Goal: Task Accomplishment & Management: Use online tool/utility

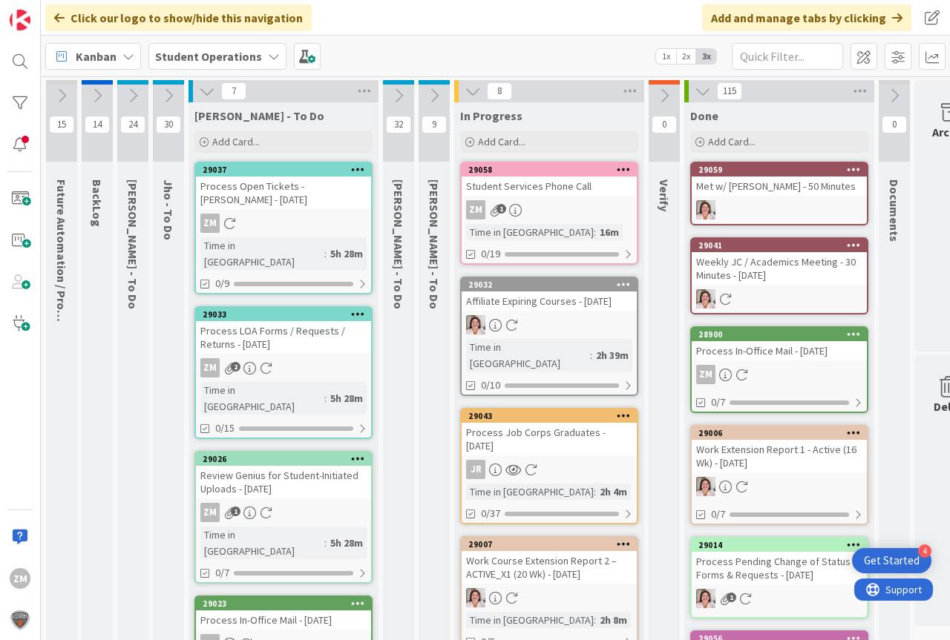
scroll to position [0, 20]
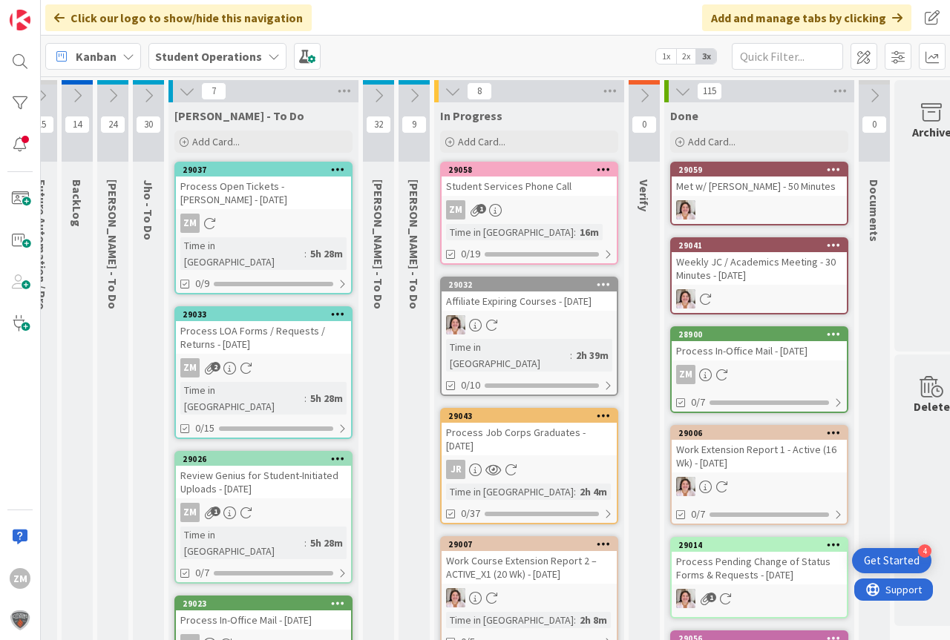
click at [280, 358] on div "ZM 2" at bounding box center [263, 367] width 175 height 19
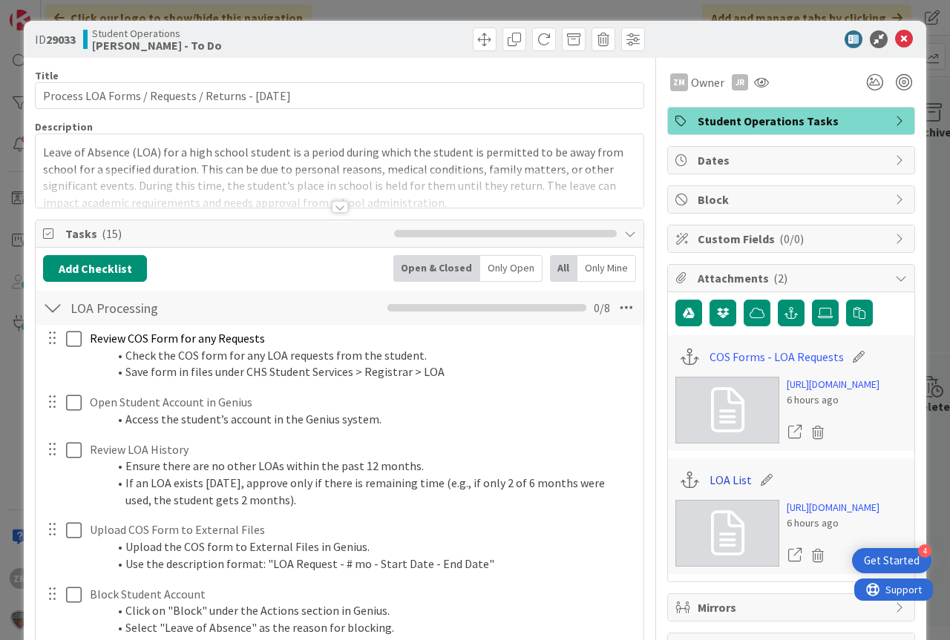
click at [727, 489] on link "LOA List" at bounding box center [730, 480] width 42 height 18
click at [895, 36] on icon at bounding box center [904, 39] width 18 height 18
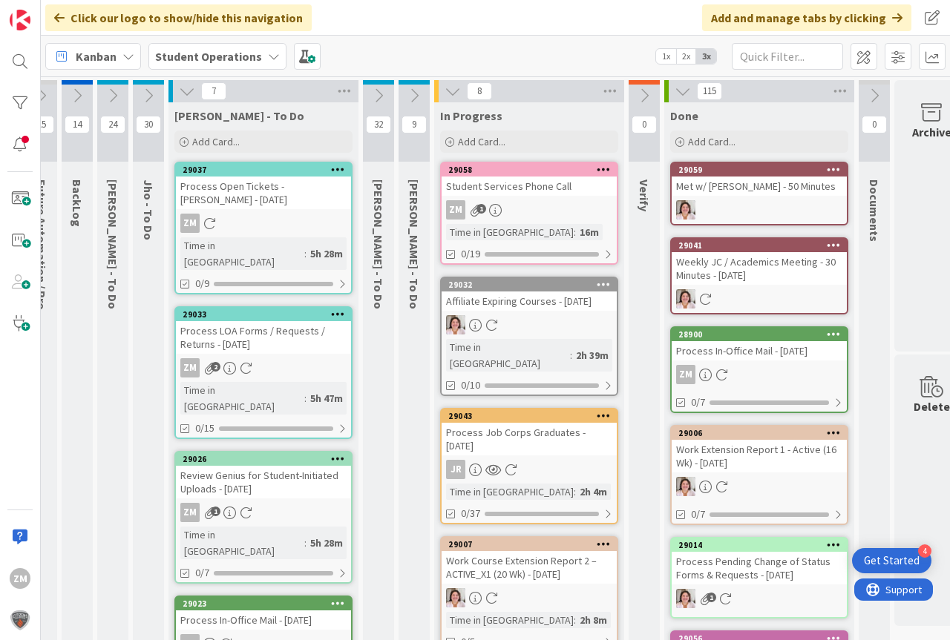
click at [526, 202] on div "ZM 1" at bounding box center [529, 209] width 175 height 19
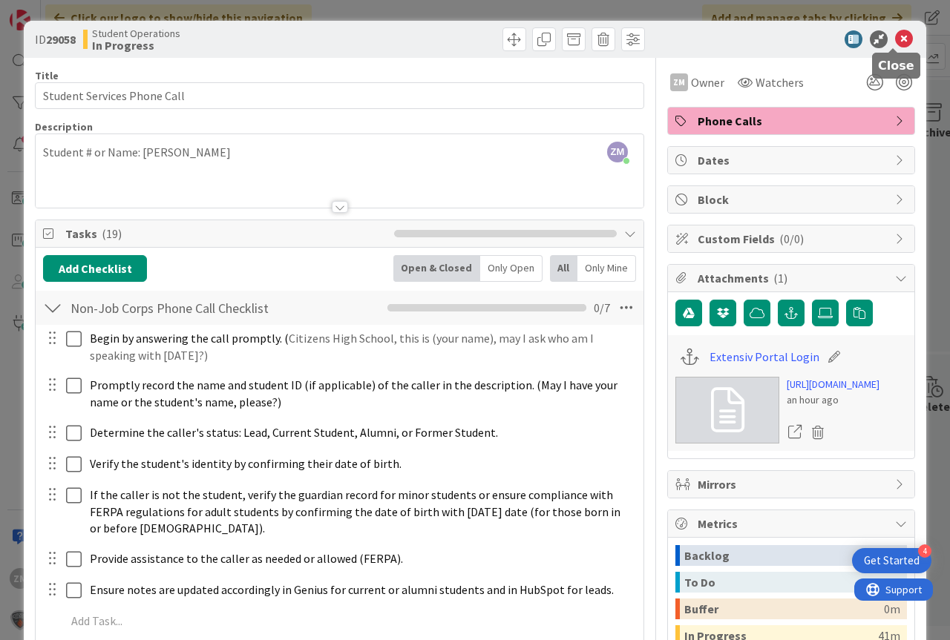
click at [899, 40] on icon at bounding box center [904, 39] width 18 height 18
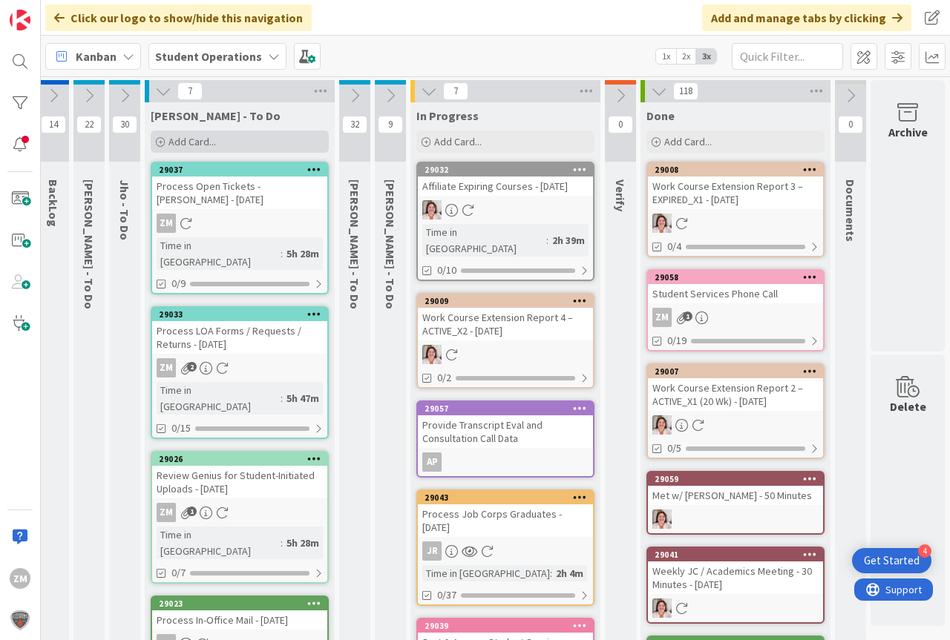
click at [169, 140] on span "Add Card..." at bounding box center [191, 141] width 47 height 13
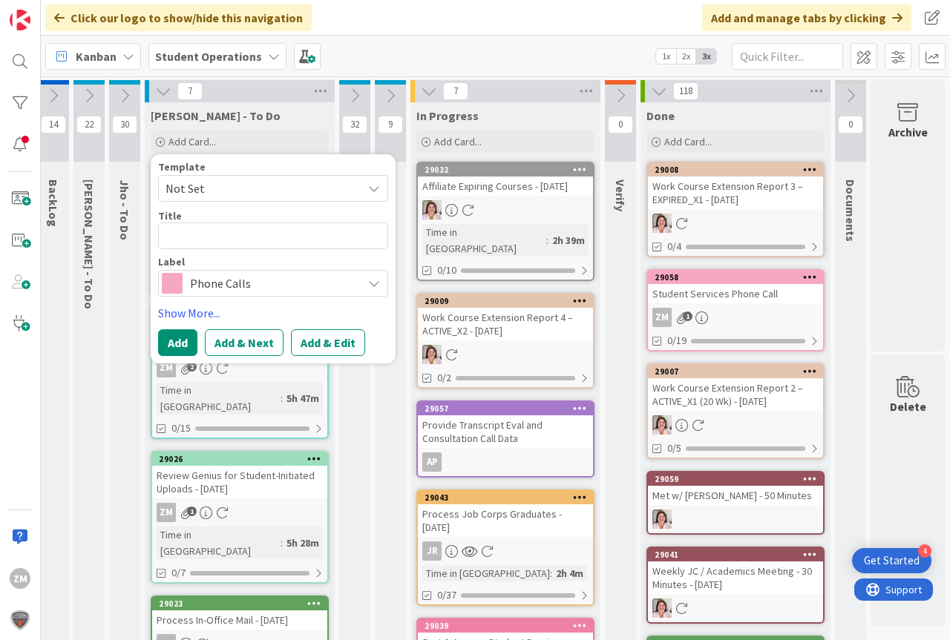
click at [368, 190] on icon at bounding box center [374, 189] width 12 height 12
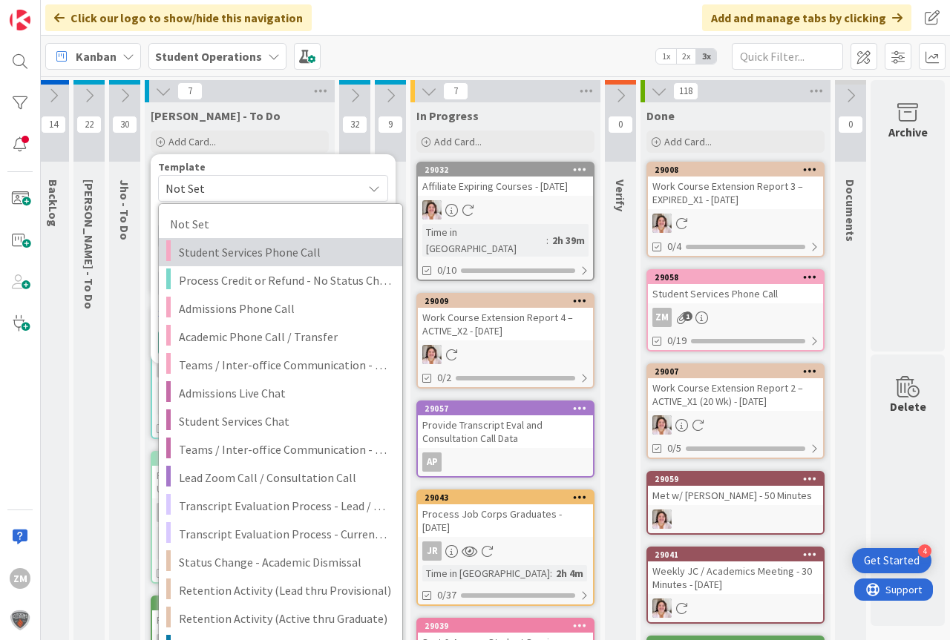
click at [215, 253] on span "Student Services Phone Call" at bounding box center [285, 252] width 212 height 19
type textarea "x"
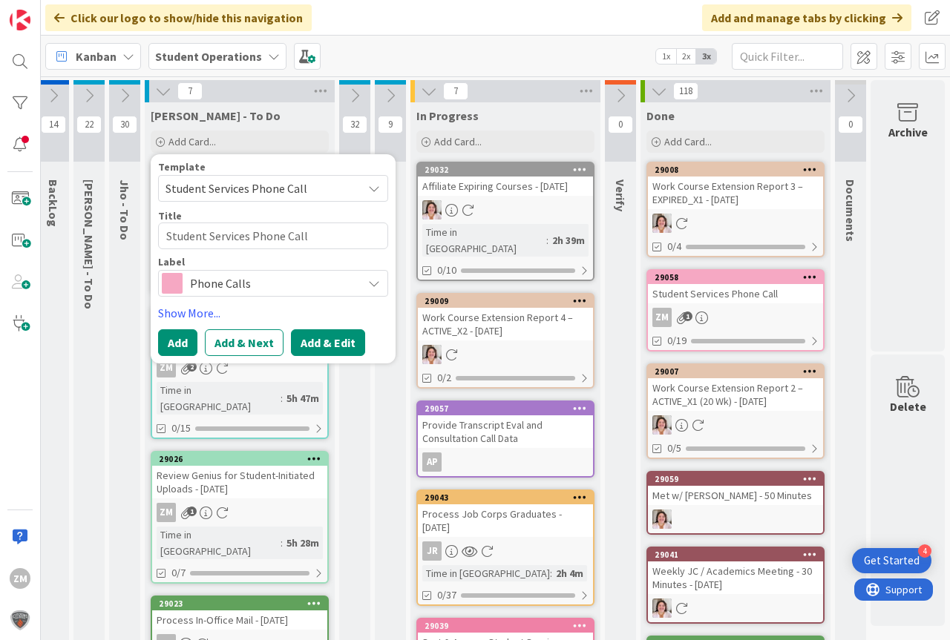
click at [325, 341] on button "Add & Edit" at bounding box center [328, 343] width 74 height 27
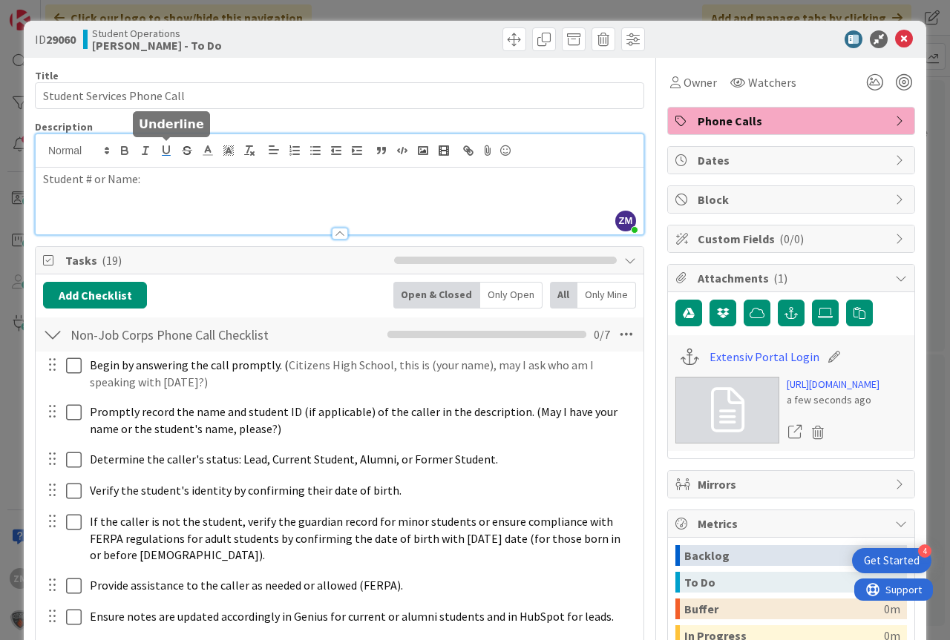
click at [164, 159] on div "ZM [PERSON_NAME] joined 4 m ago Student # or Name:" at bounding box center [340, 184] width 608 height 100
click at [157, 189] on div "Student # or Name:" at bounding box center [340, 201] width 608 height 67
click at [144, 186] on p "Student # or Name:" at bounding box center [339, 179] width 593 height 17
click at [895, 42] on icon at bounding box center [904, 39] width 18 height 18
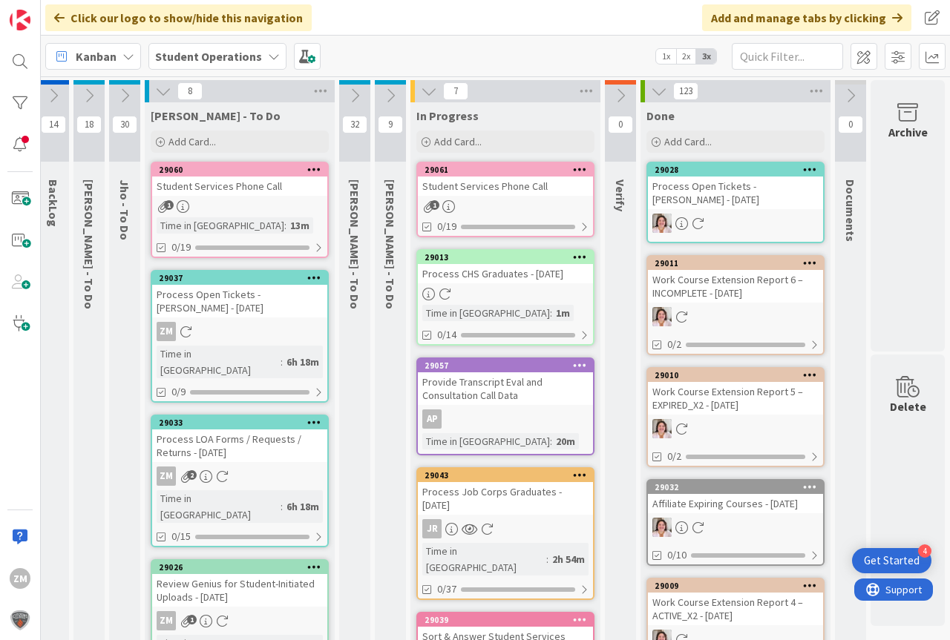
click at [307, 171] on icon at bounding box center [314, 169] width 14 height 10
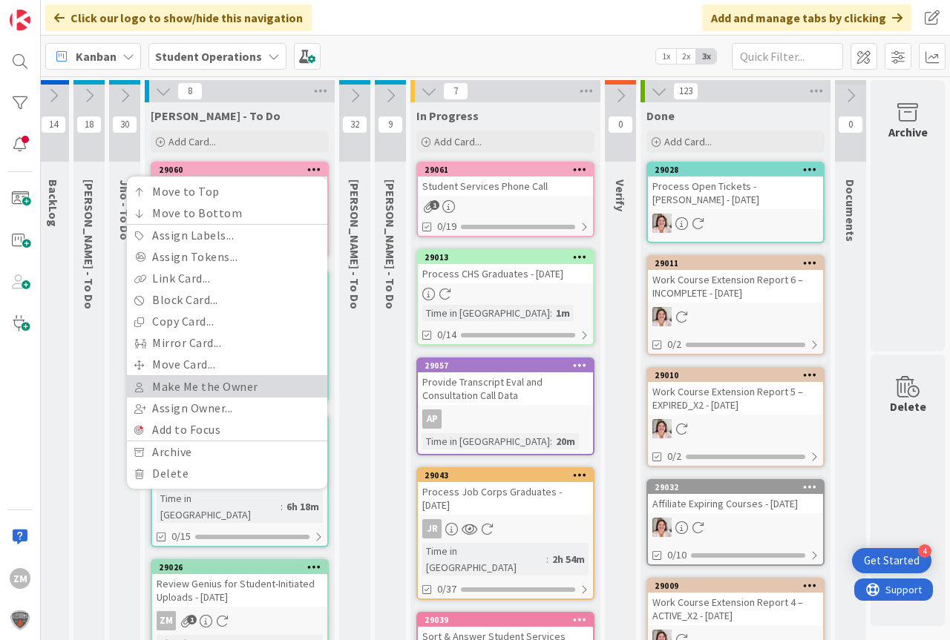
click at [160, 390] on link "Make Me the Owner" at bounding box center [227, 387] width 200 height 22
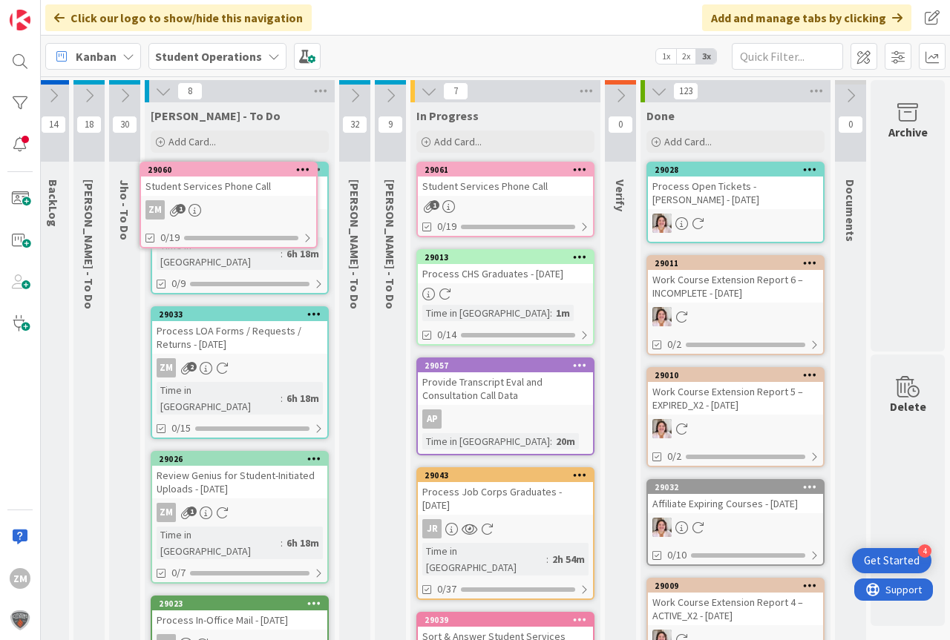
scroll to position [0, 28]
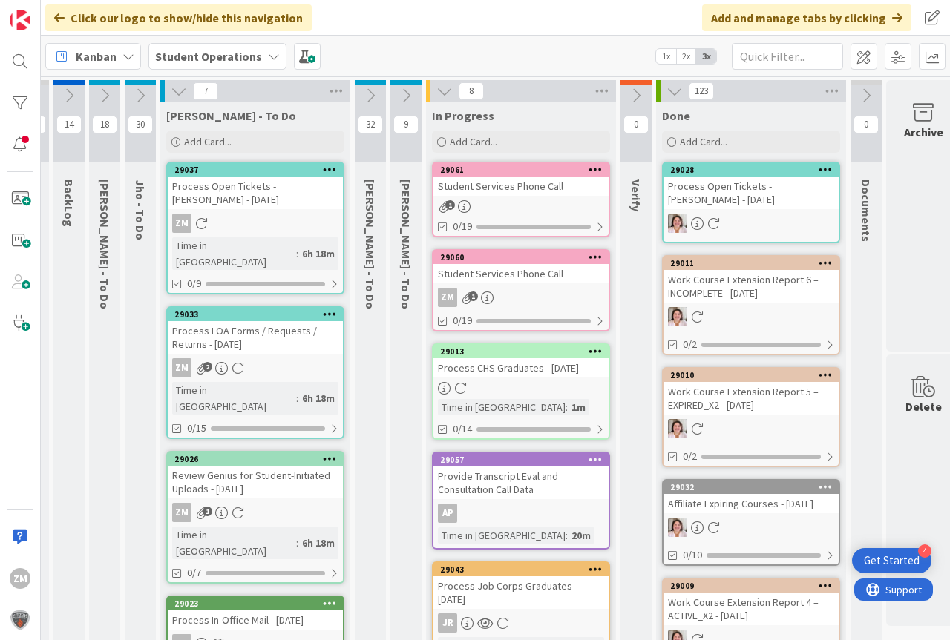
click at [509, 201] on div "1" at bounding box center [520, 206] width 175 height 13
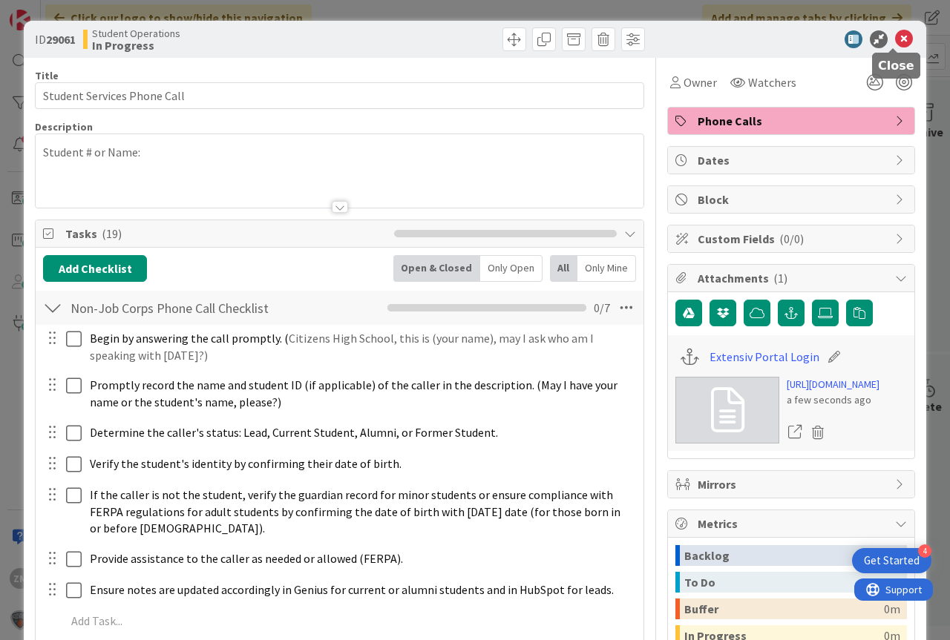
click at [899, 36] on icon at bounding box center [904, 39] width 18 height 18
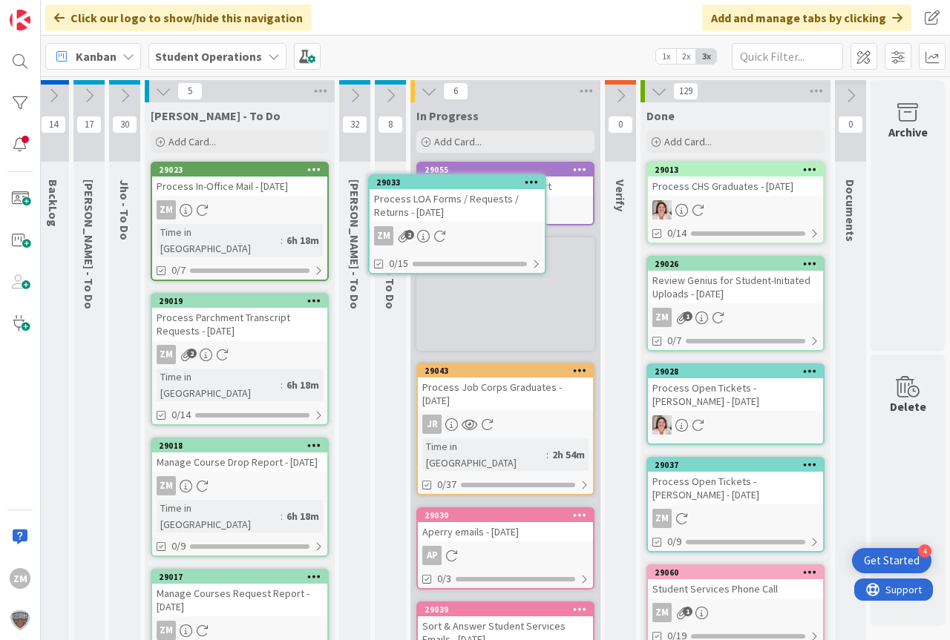
scroll to position [0, 34]
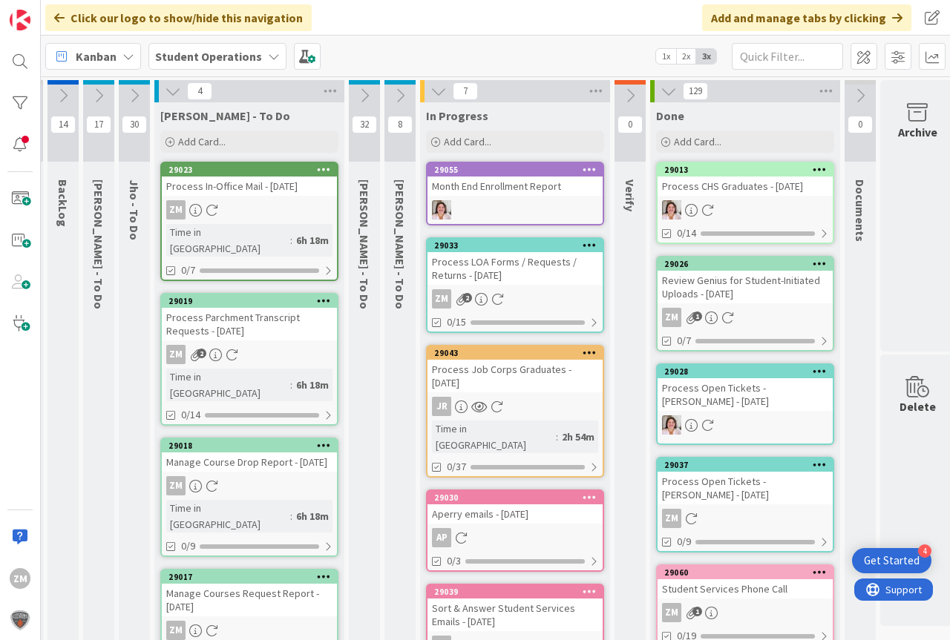
click at [480, 272] on div "Process LOA Forms / Requests / Returns - [DATE]" at bounding box center [514, 268] width 175 height 33
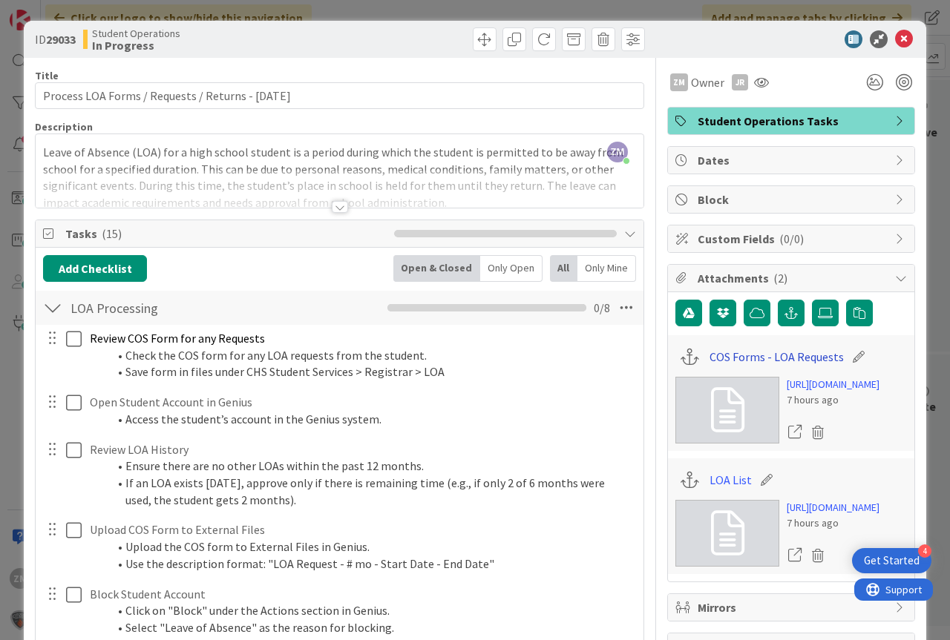
click at [787, 358] on link "COS Forms - LOA Requests" at bounding box center [776, 357] width 134 height 18
click at [710, 489] on link "LOA List" at bounding box center [730, 480] width 42 height 18
click at [902, 39] on icon at bounding box center [904, 39] width 18 height 18
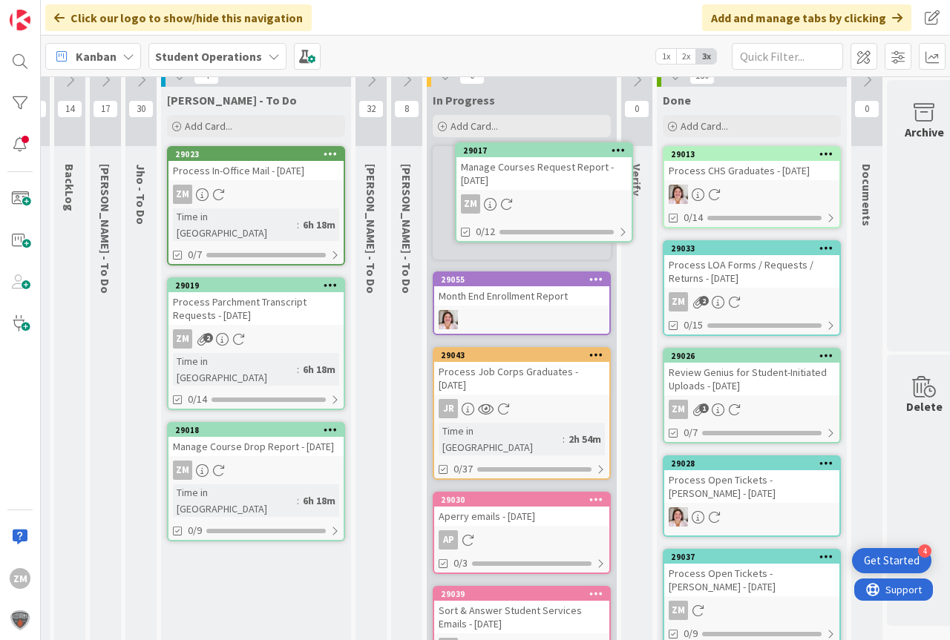
scroll to position [0, 27]
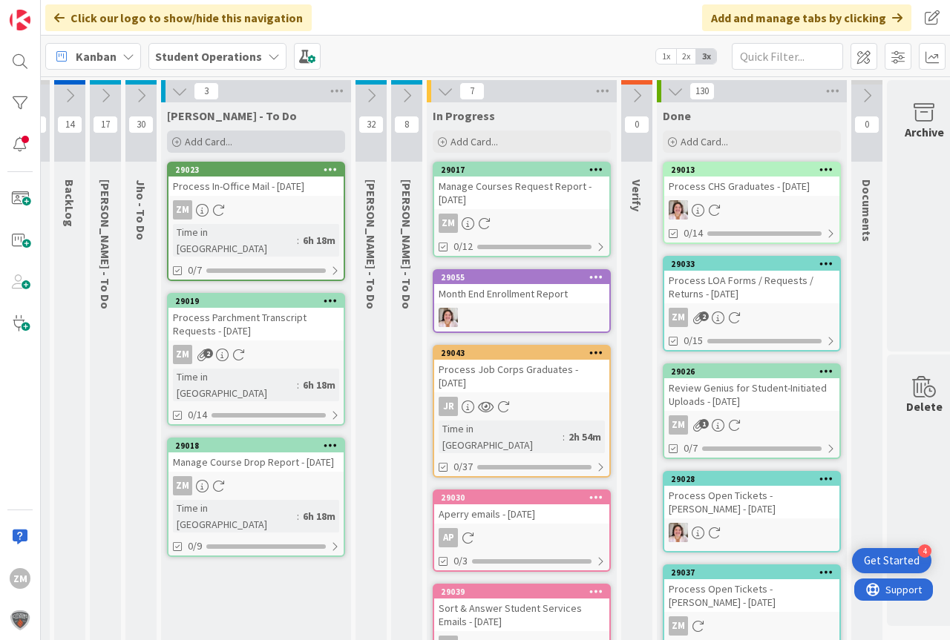
click at [213, 138] on span "Add Card..." at bounding box center [208, 141] width 47 height 13
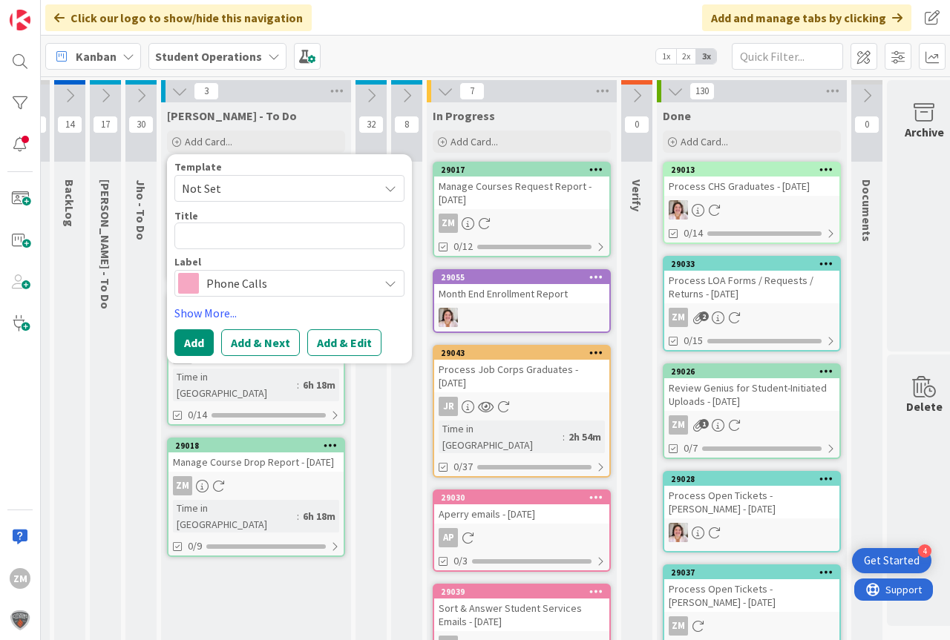
click at [389, 189] on icon at bounding box center [390, 189] width 12 height 12
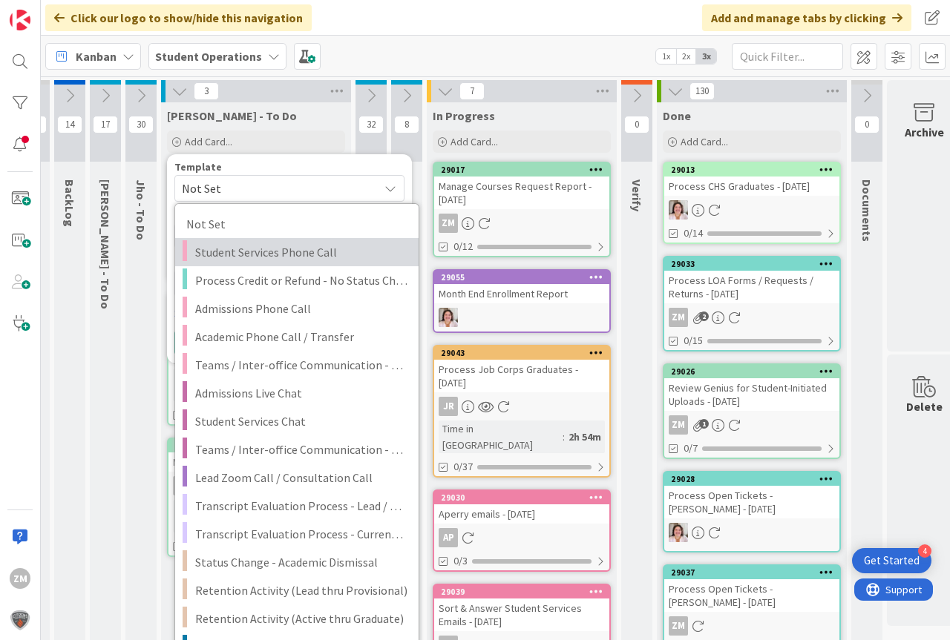
click at [255, 252] on span "Student Services Phone Call" at bounding box center [301, 252] width 212 height 19
type textarea "x"
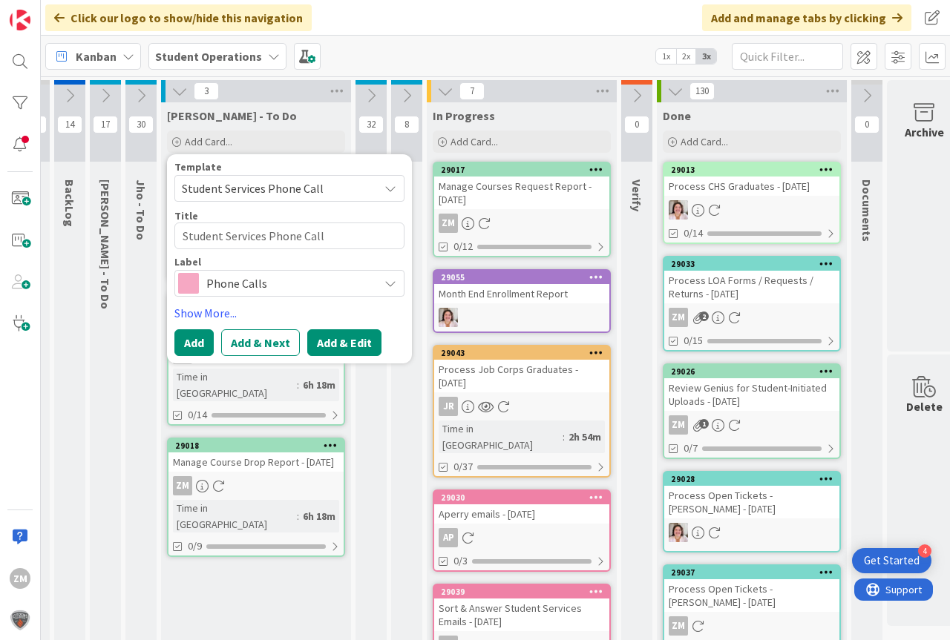
click at [332, 344] on button "Add & Edit" at bounding box center [344, 343] width 74 height 27
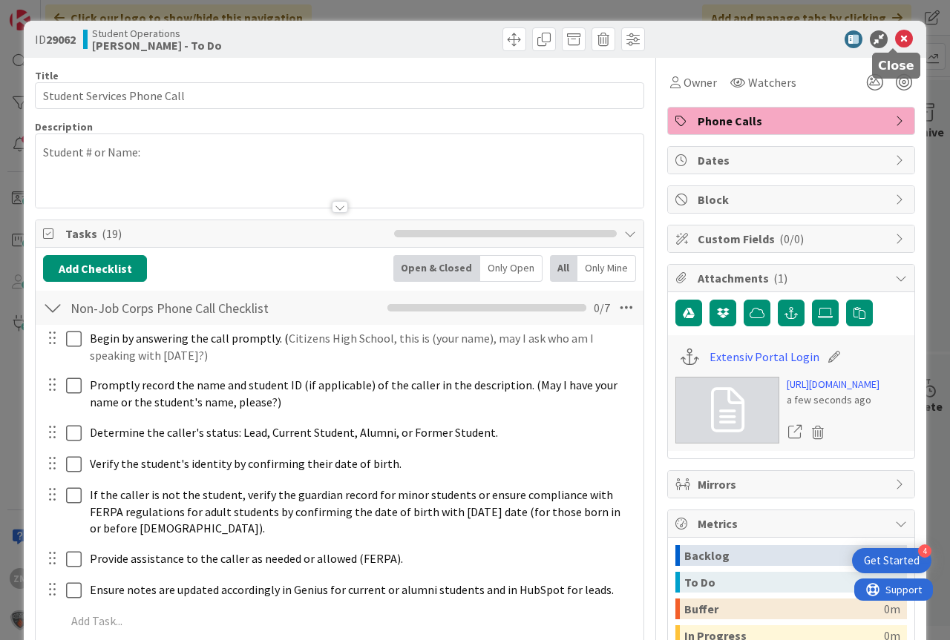
drag, startPoint x: 894, startPoint y: 39, endPoint x: 876, endPoint y: 56, distance: 25.2
click at [895, 40] on icon at bounding box center [904, 39] width 18 height 18
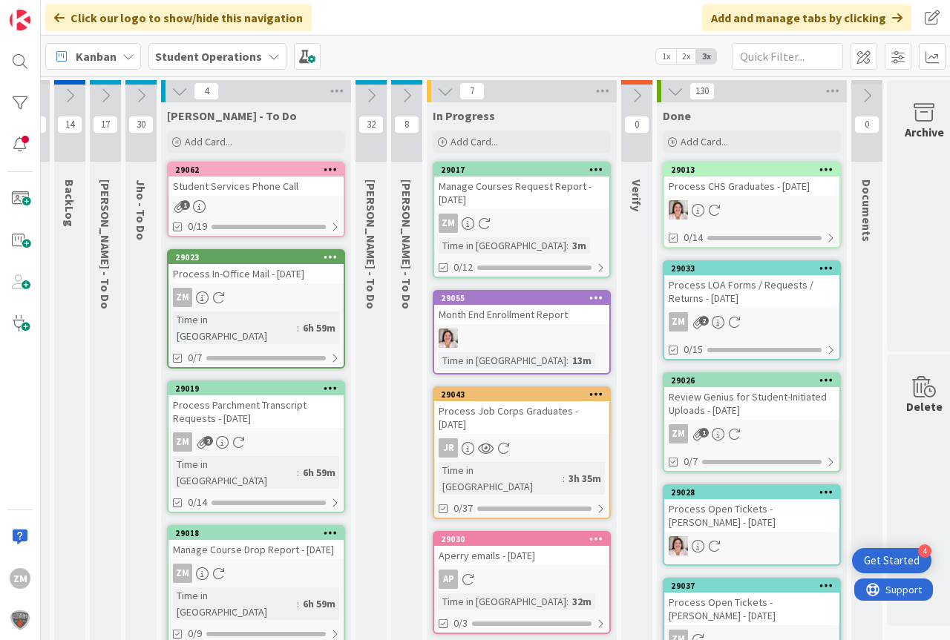
click at [334, 168] on icon at bounding box center [331, 169] width 14 height 10
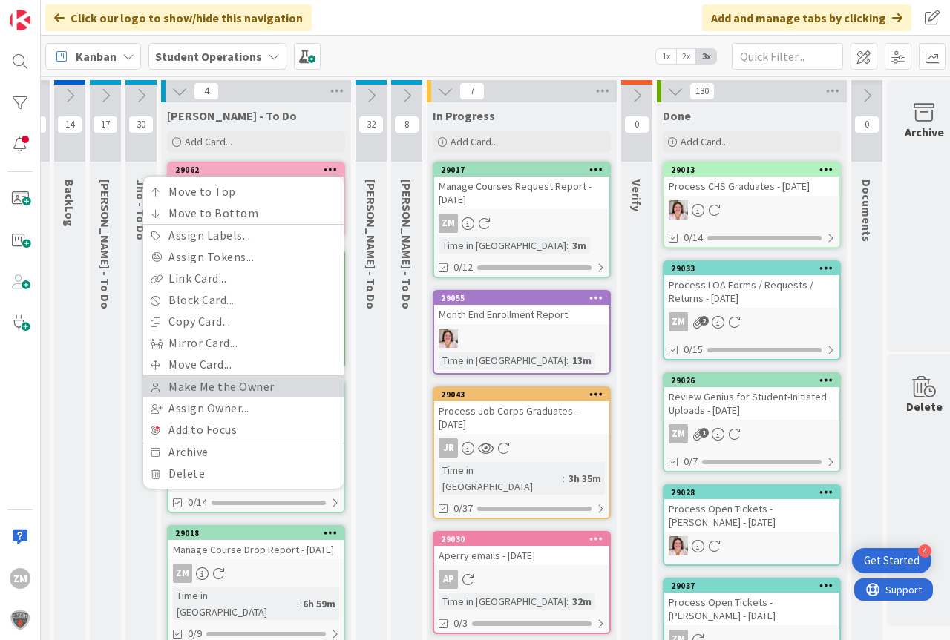
click at [223, 384] on link "Make Me the Owner" at bounding box center [243, 387] width 200 height 22
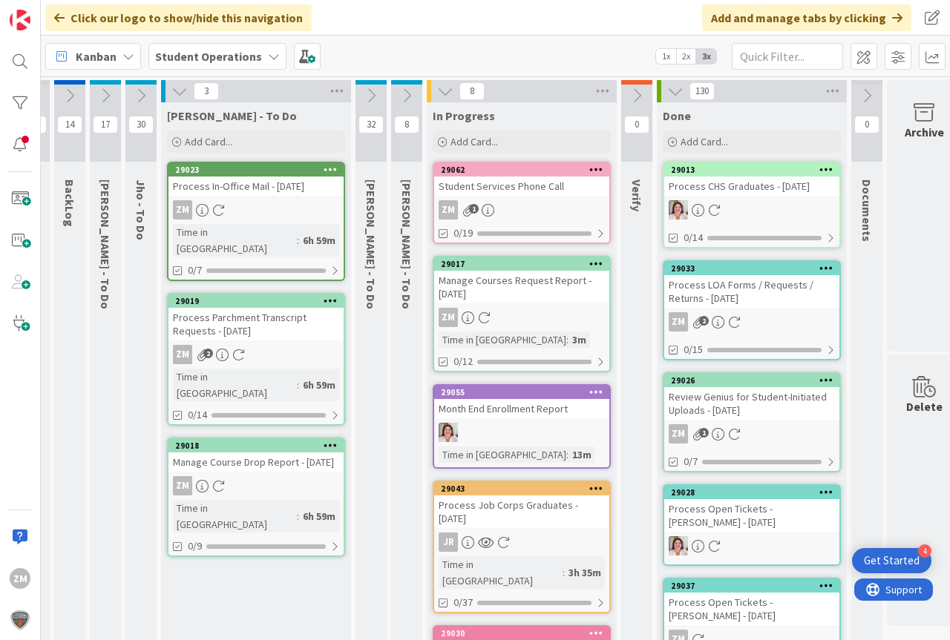
click at [510, 217] on div "ZM 1" at bounding box center [521, 209] width 175 height 19
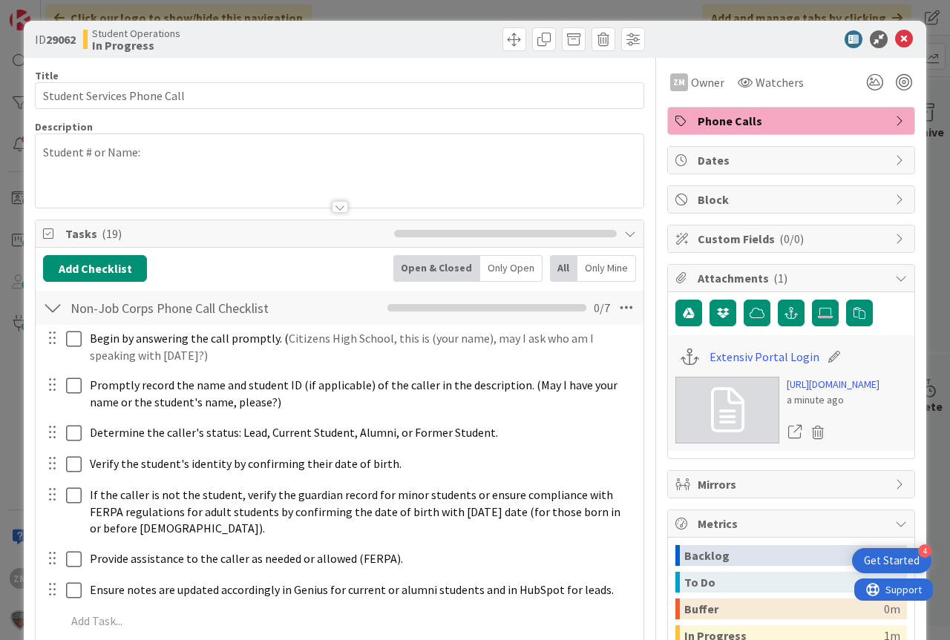
click at [154, 149] on p "Student # or Name:" at bounding box center [339, 152] width 593 height 17
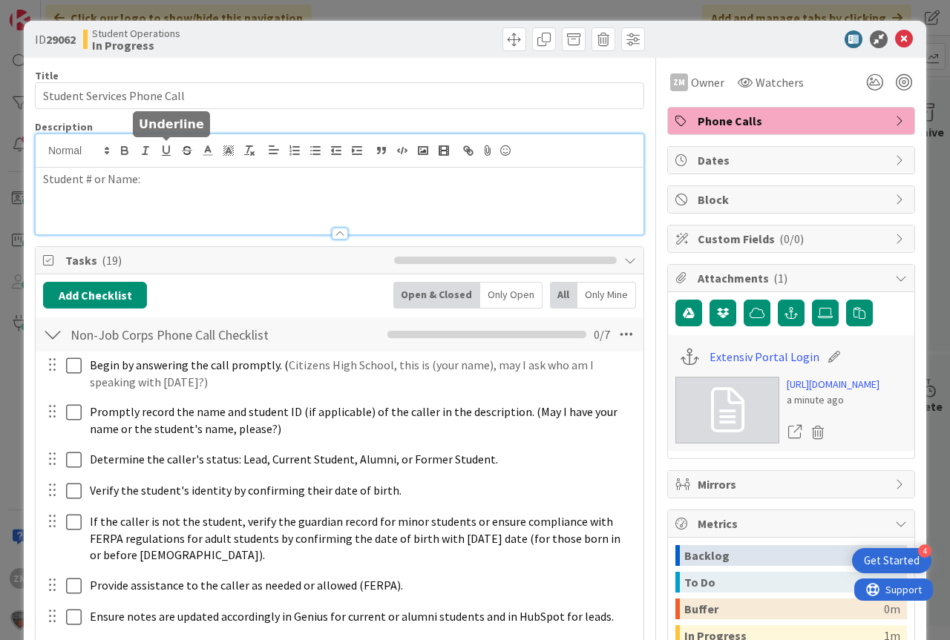
click at [171, 185] on p "Student # or Name:" at bounding box center [339, 179] width 593 height 17
click at [895, 37] on icon at bounding box center [904, 39] width 18 height 18
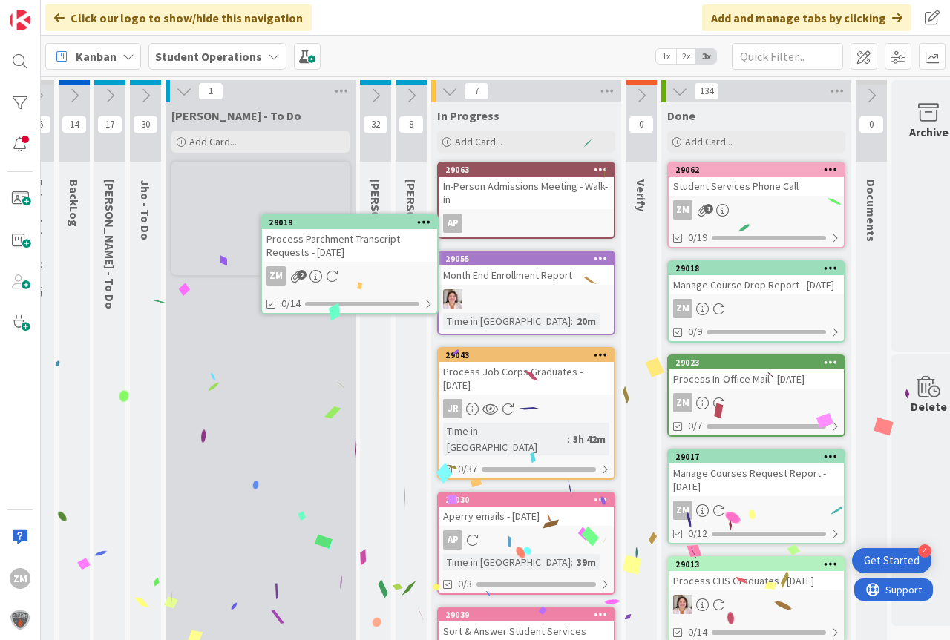
scroll to position [0, 11]
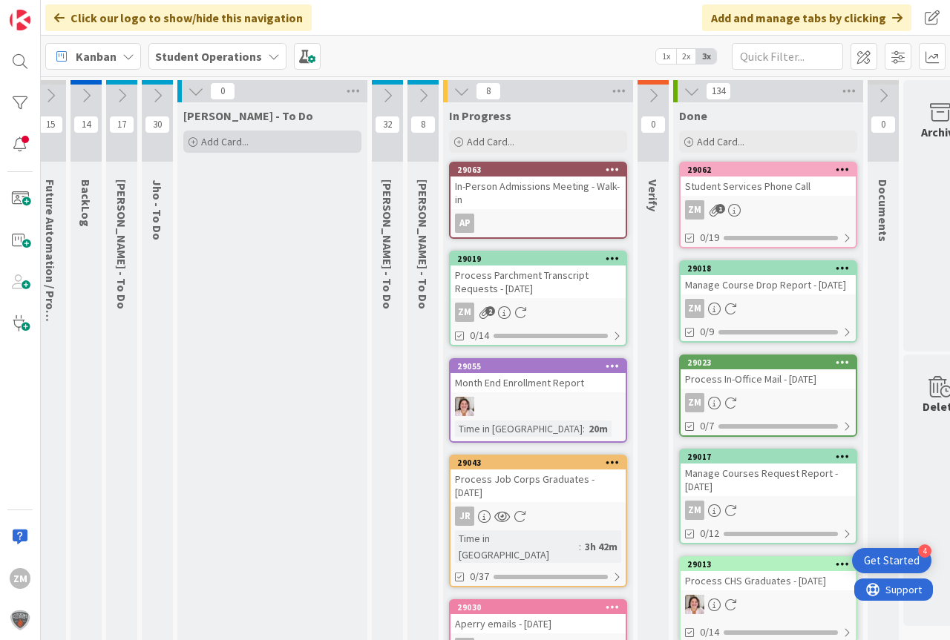
click at [226, 144] on span "Add Card..." at bounding box center [224, 141] width 47 height 13
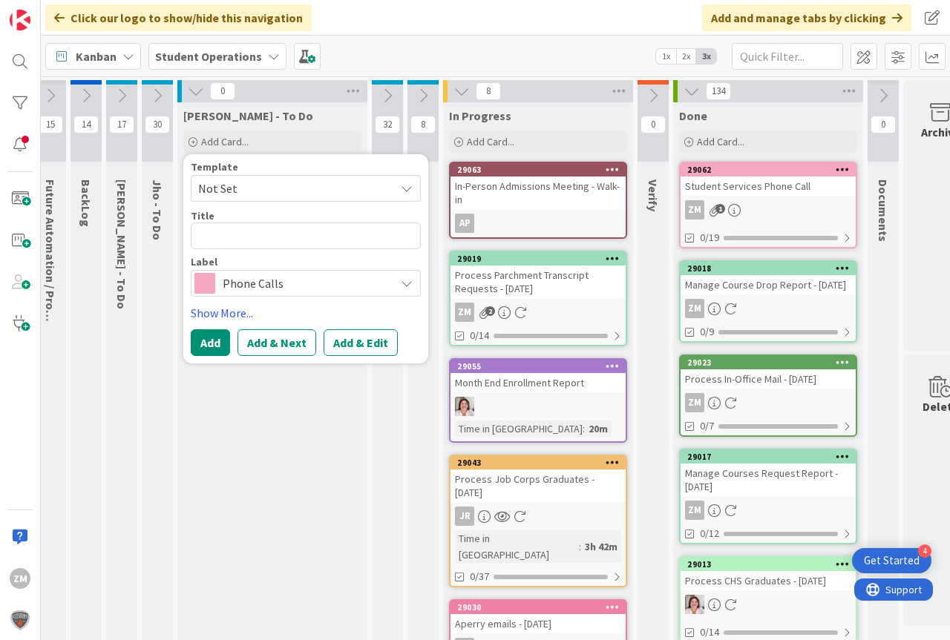
click at [409, 187] on icon at bounding box center [407, 189] width 12 height 12
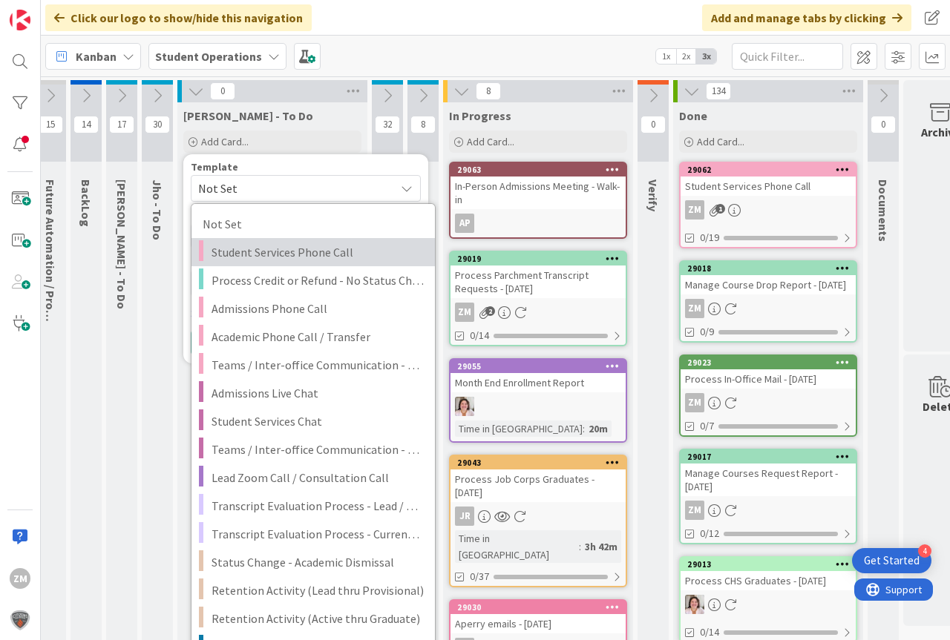
click at [301, 248] on span "Student Services Phone Call" at bounding box center [318, 252] width 212 height 19
type textarea "x"
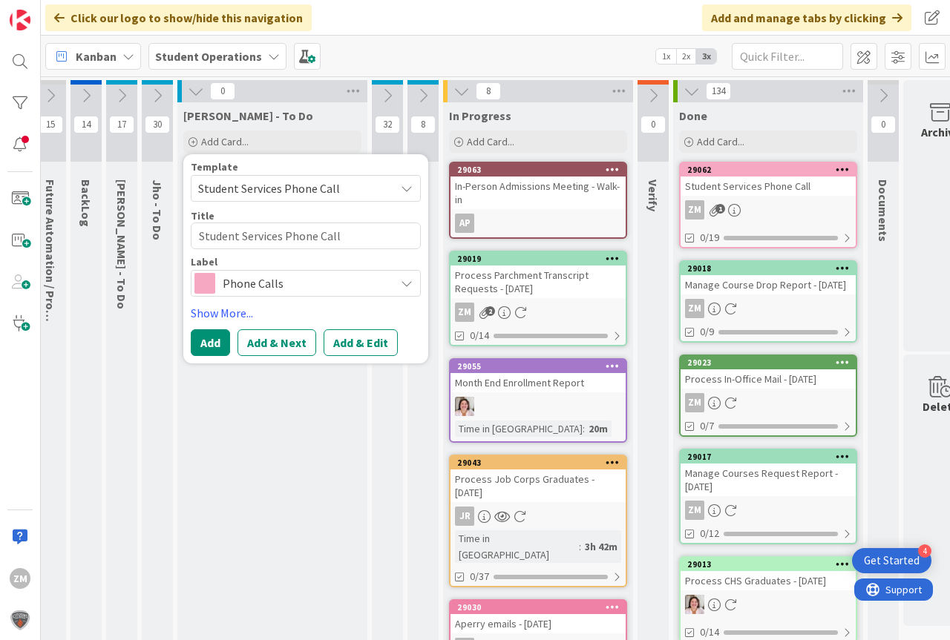
click at [358, 342] on button "Add & Edit" at bounding box center [361, 343] width 74 height 27
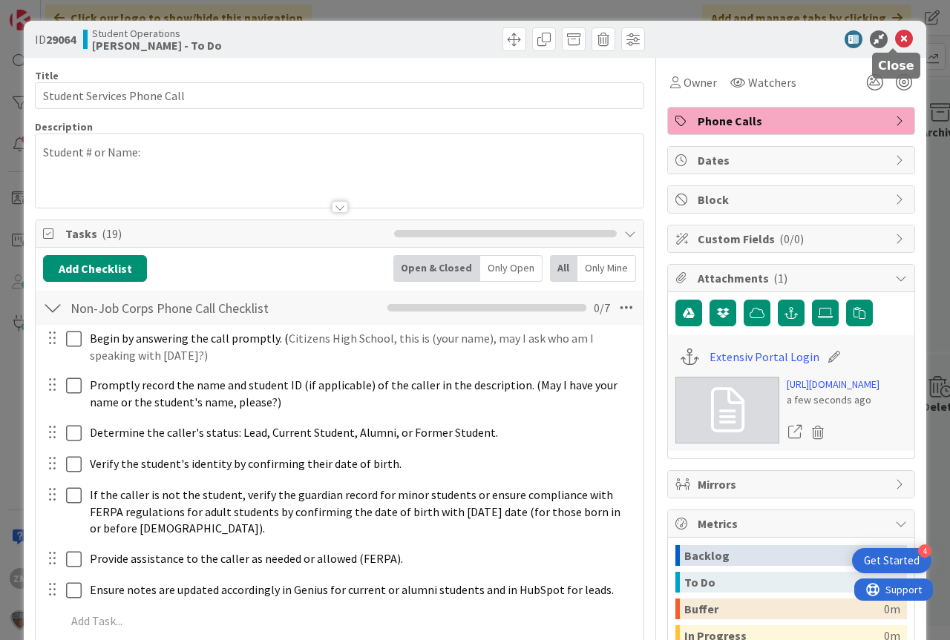
click at [895, 39] on icon at bounding box center [904, 39] width 18 height 18
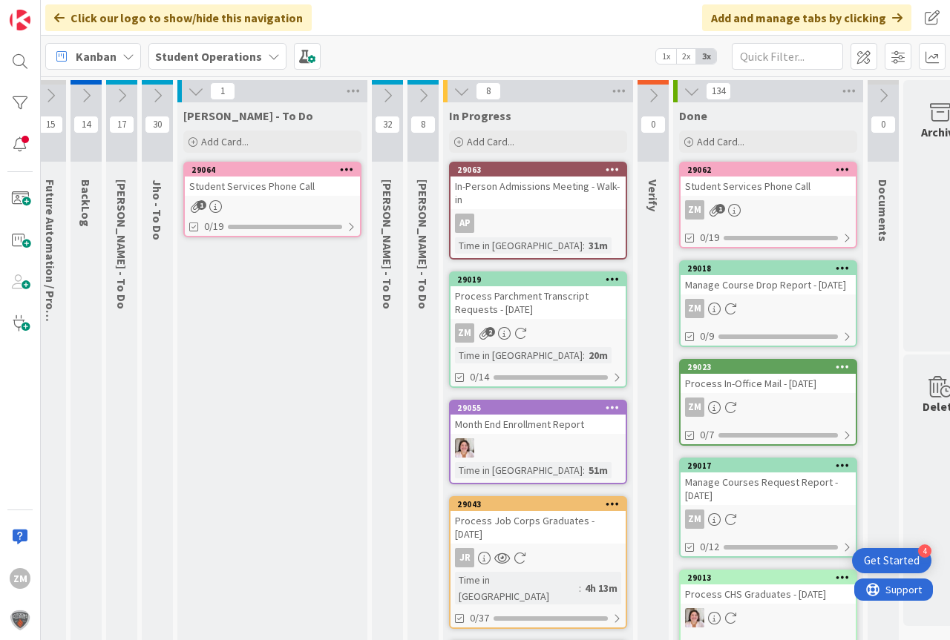
click at [347, 173] on icon at bounding box center [347, 169] width 14 height 10
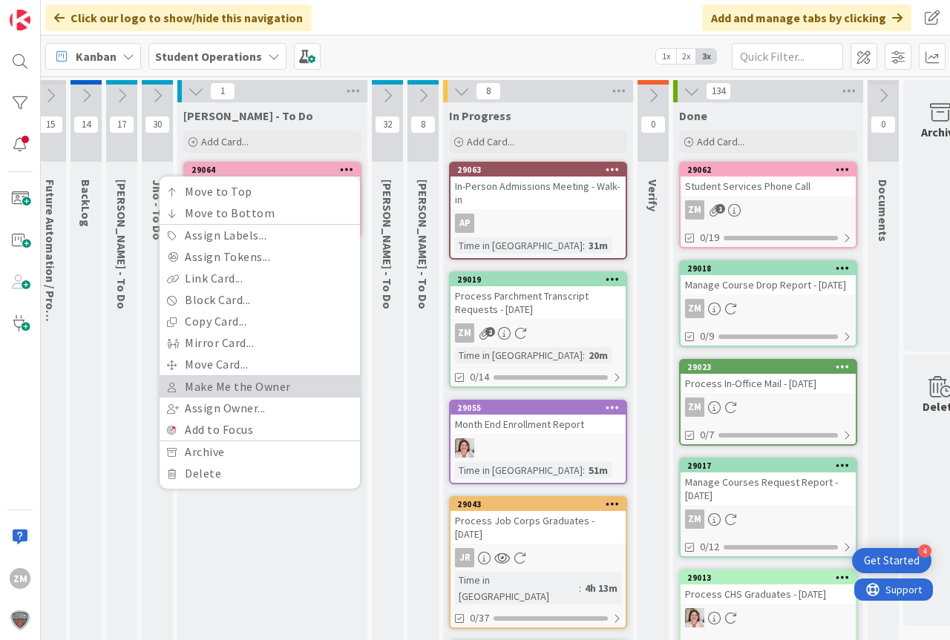
click at [209, 387] on link "Make Me the Owner" at bounding box center [260, 387] width 200 height 22
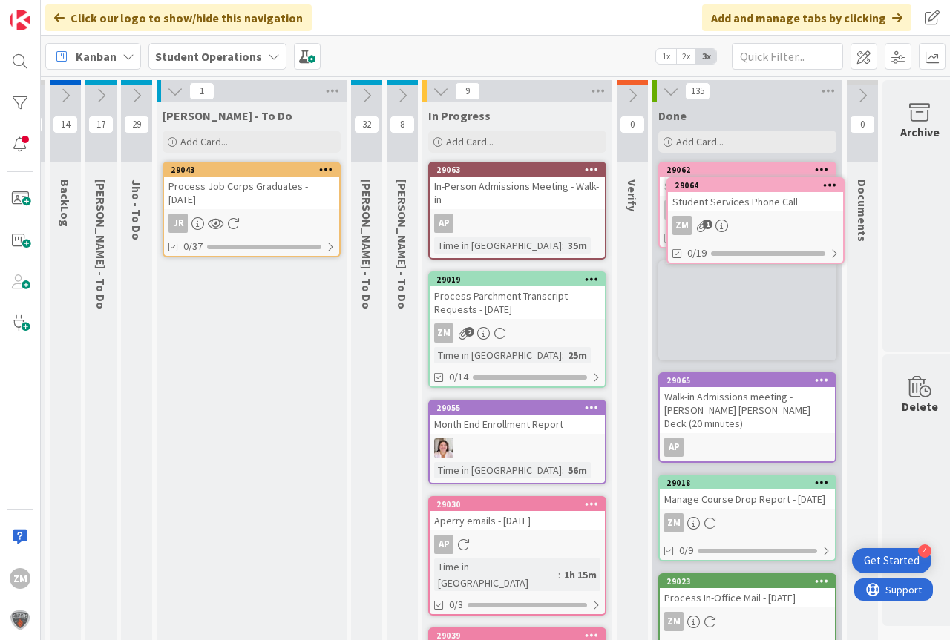
scroll to position [0, 55]
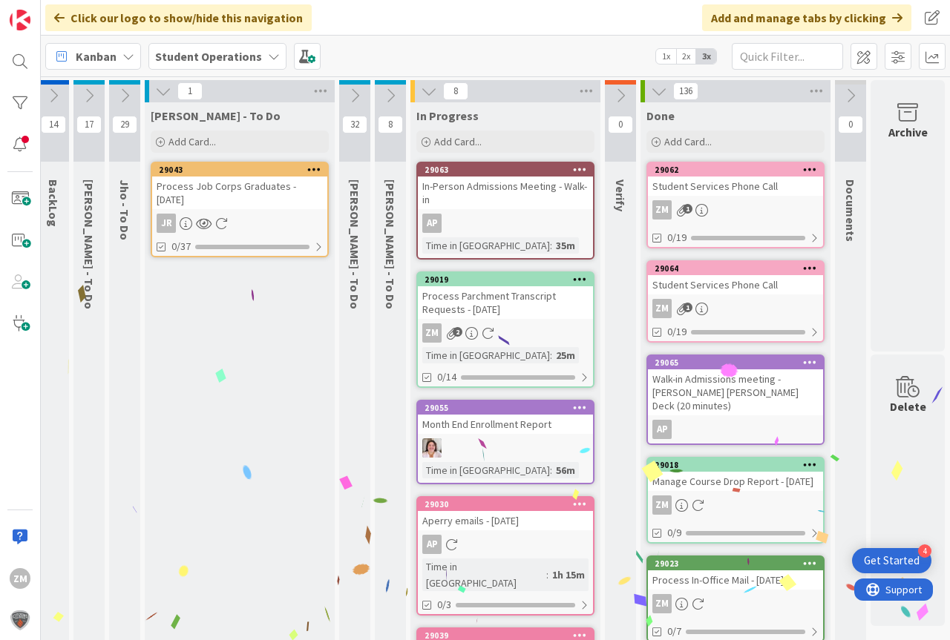
click at [695, 309] on icon at bounding box center [701, 309] width 13 height 13
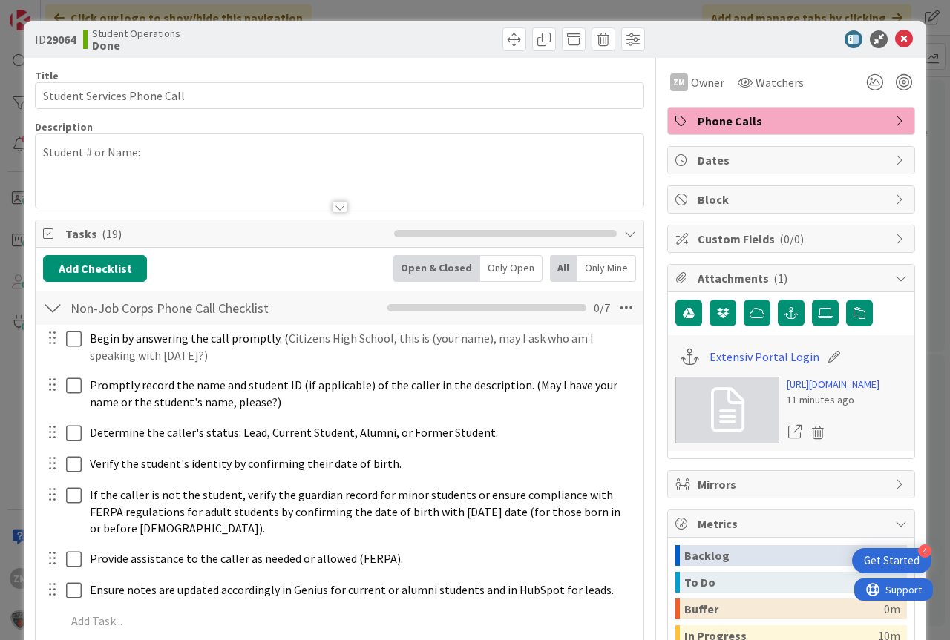
click at [142, 154] on div "Student # or Name:" at bounding box center [340, 170] width 608 height 73
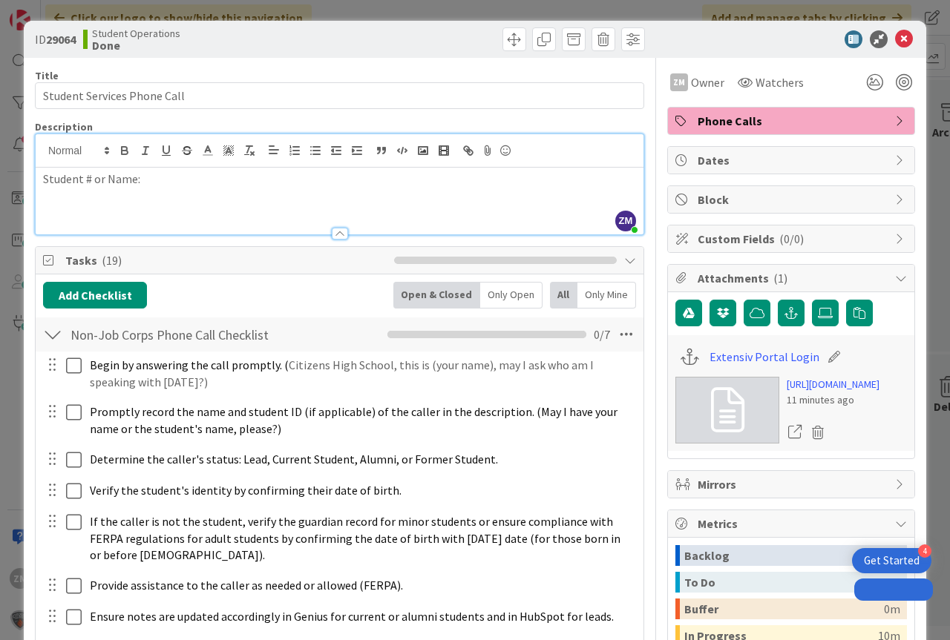
click at [160, 181] on p "Student # or Name:" at bounding box center [339, 179] width 593 height 17
click at [138, 180] on p "Student # or Name:Nicholas Williams" at bounding box center [339, 179] width 593 height 17
drag, startPoint x: 895, startPoint y: 37, endPoint x: 883, endPoint y: 43, distance: 13.3
click at [895, 41] on icon at bounding box center [904, 39] width 18 height 18
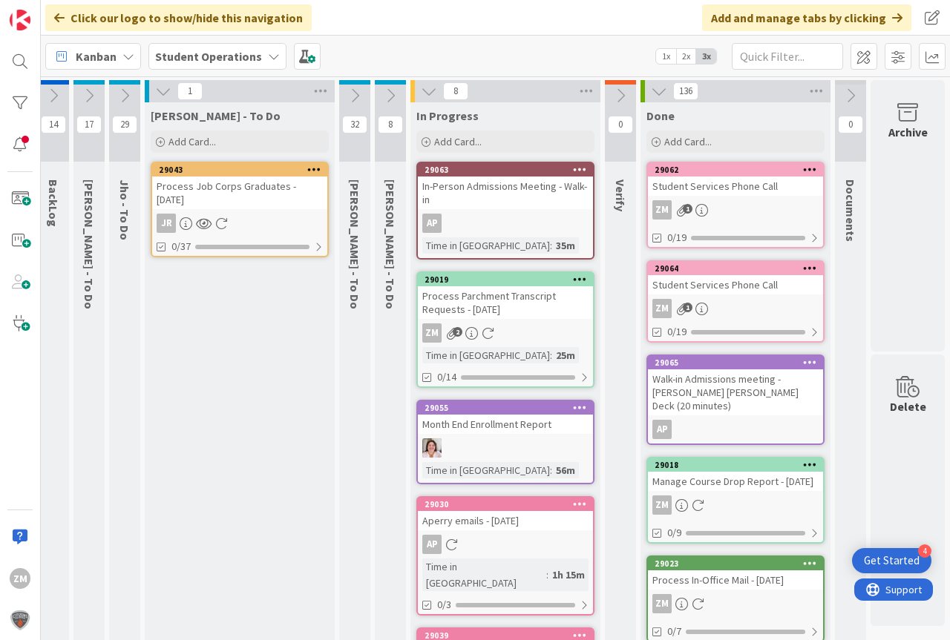
click at [117, 96] on icon at bounding box center [125, 96] width 16 height 16
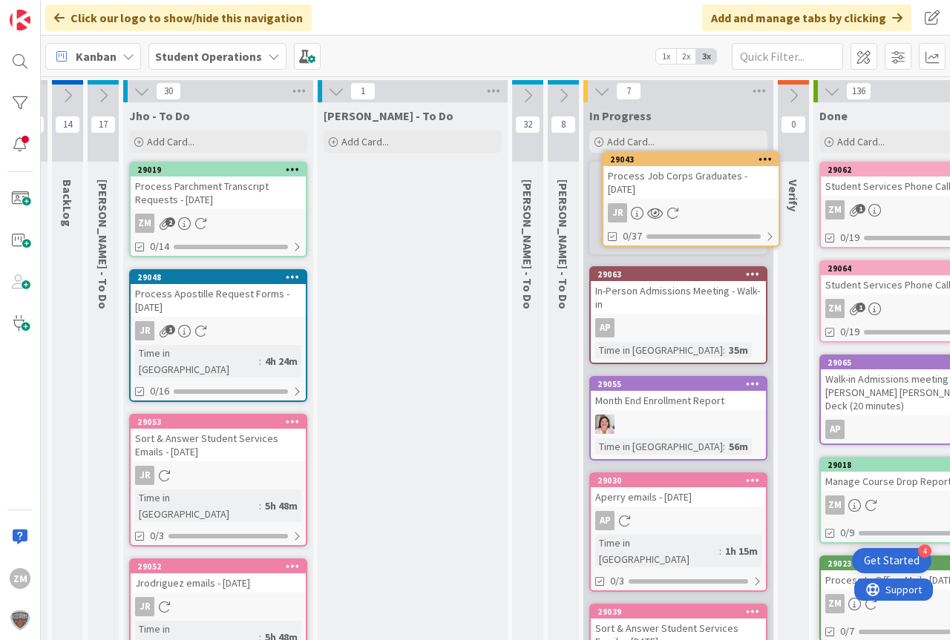
scroll to position [0, 31]
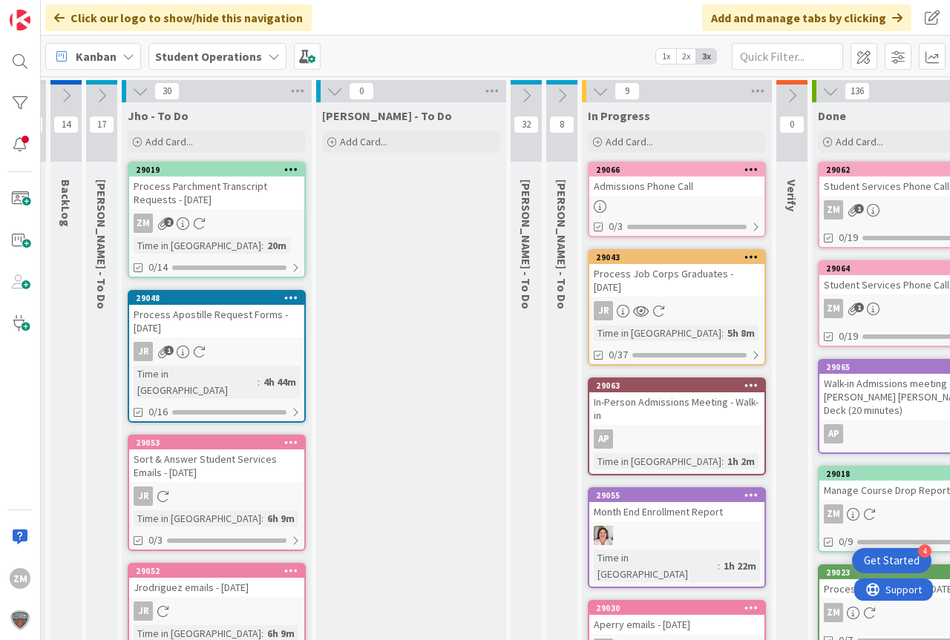
click at [142, 93] on icon at bounding box center [140, 91] width 16 height 16
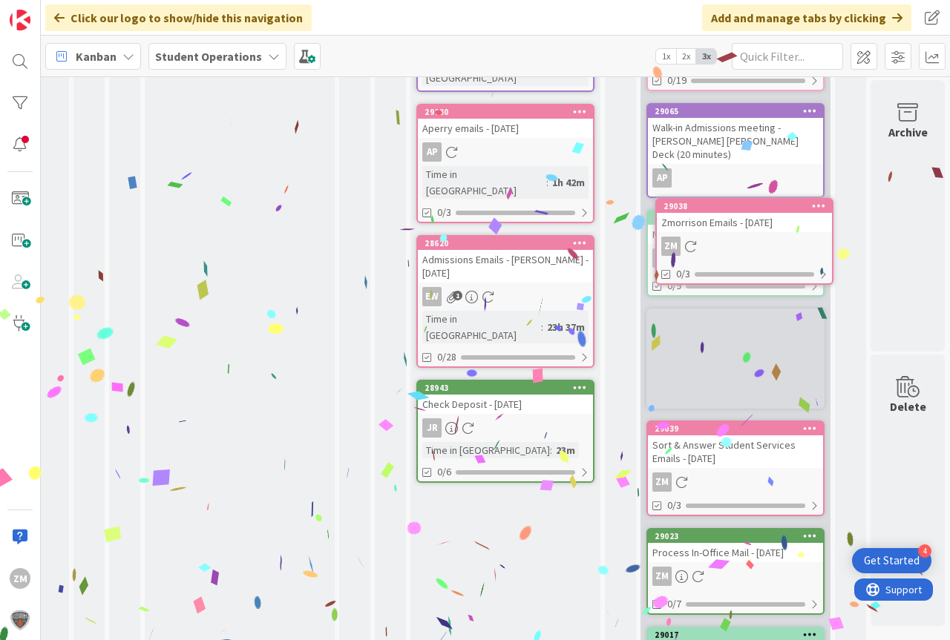
scroll to position [365, 55]
